Goal: Task Accomplishment & Management: Use online tool/utility

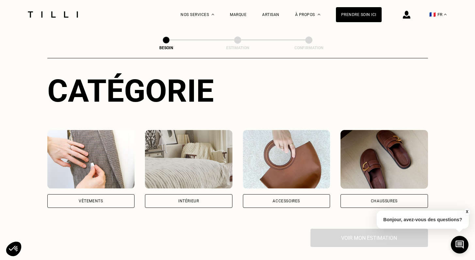
scroll to position [119, 0]
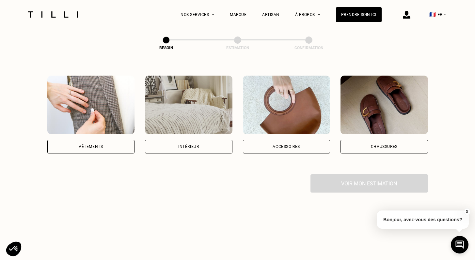
click at [104, 140] on div "Vêtements" at bounding box center [90, 147] width 87 height 14
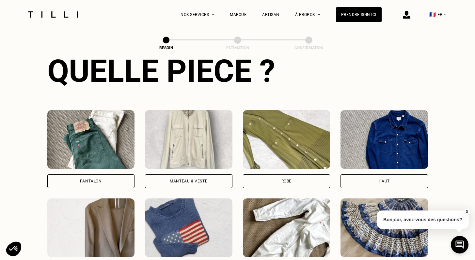
scroll to position [263, 0]
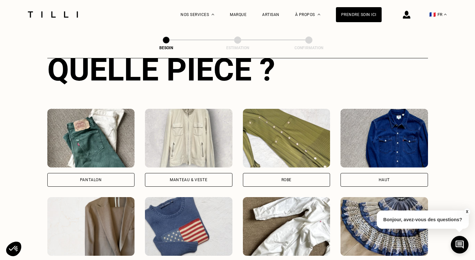
click at [168, 173] on div "Manteau & Veste" at bounding box center [188, 180] width 87 height 14
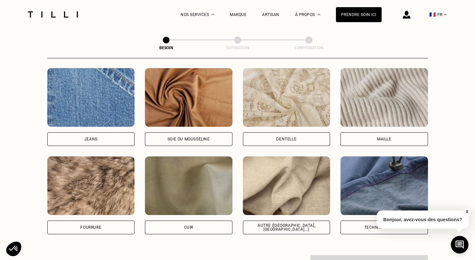
scroll to position [699, 0]
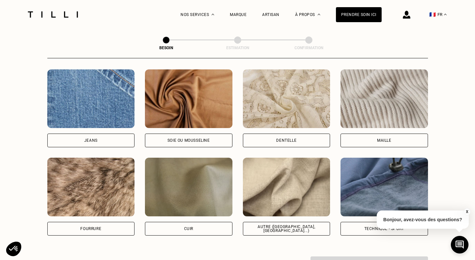
click at [303, 206] on img at bounding box center [286, 187] width 87 height 59
select select "FR"
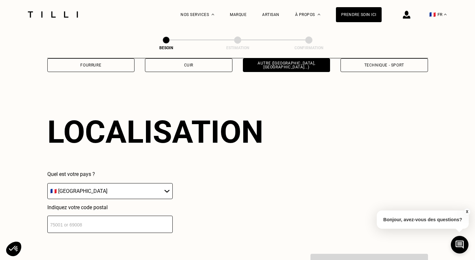
scroll to position [875, 0]
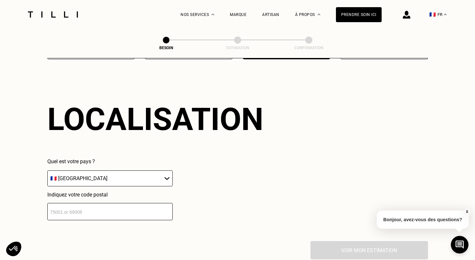
click at [143, 204] on input "number" at bounding box center [109, 211] width 125 height 17
type input "75007"
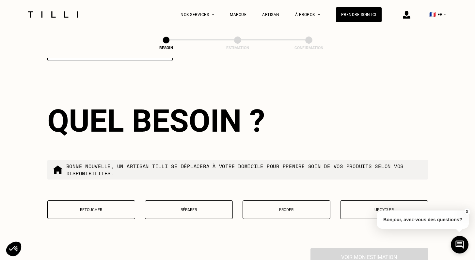
scroll to position [1037, 0]
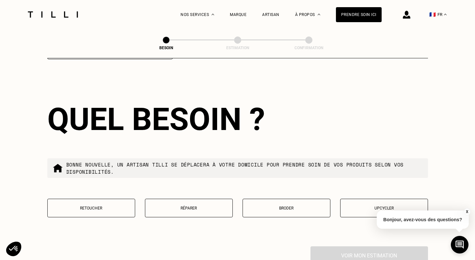
click at [121, 204] on button "Retoucher" at bounding box center [91, 208] width 88 height 19
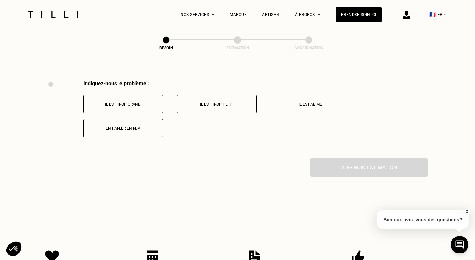
scroll to position [1204, 0]
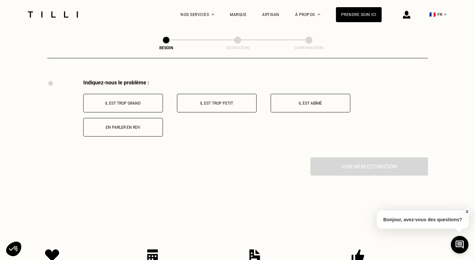
click at [137, 101] on p "Il est trop grand" at bounding box center [123, 103] width 72 height 5
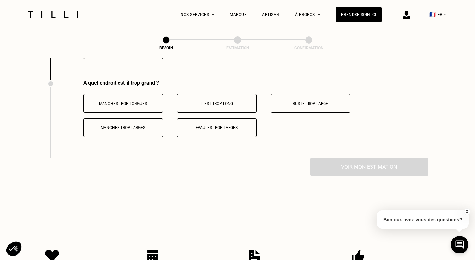
scroll to position [1282, 0]
click at [137, 100] on button "Manches trop longues" at bounding box center [123, 103] width 80 height 19
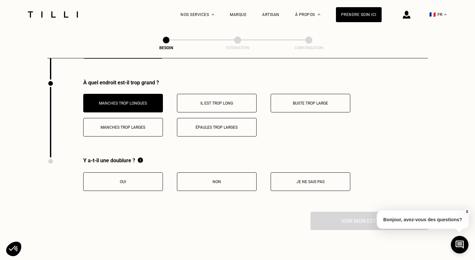
click at [301, 94] on button "Buste trop large" at bounding box center [311, 103] width 80 height 19
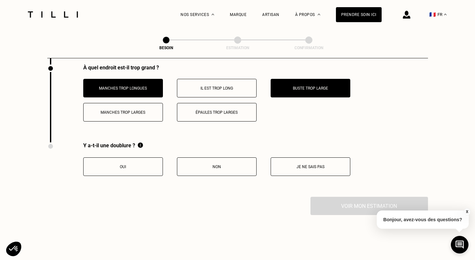
scroll to position [1297, 0]
click at [117, 166] on button "Oui" at bounding box center [123, 166] width 80 height 19
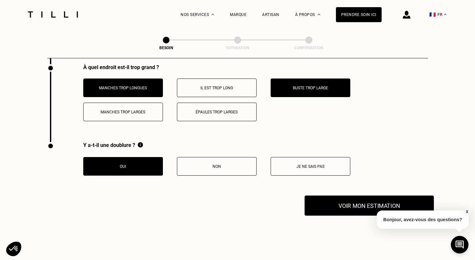
click at [331, 201] on button "Voir mon estimation" at bounding box center [369, 206] width 129 height 20
